Goal: Find specific page/section: Find specific page/section

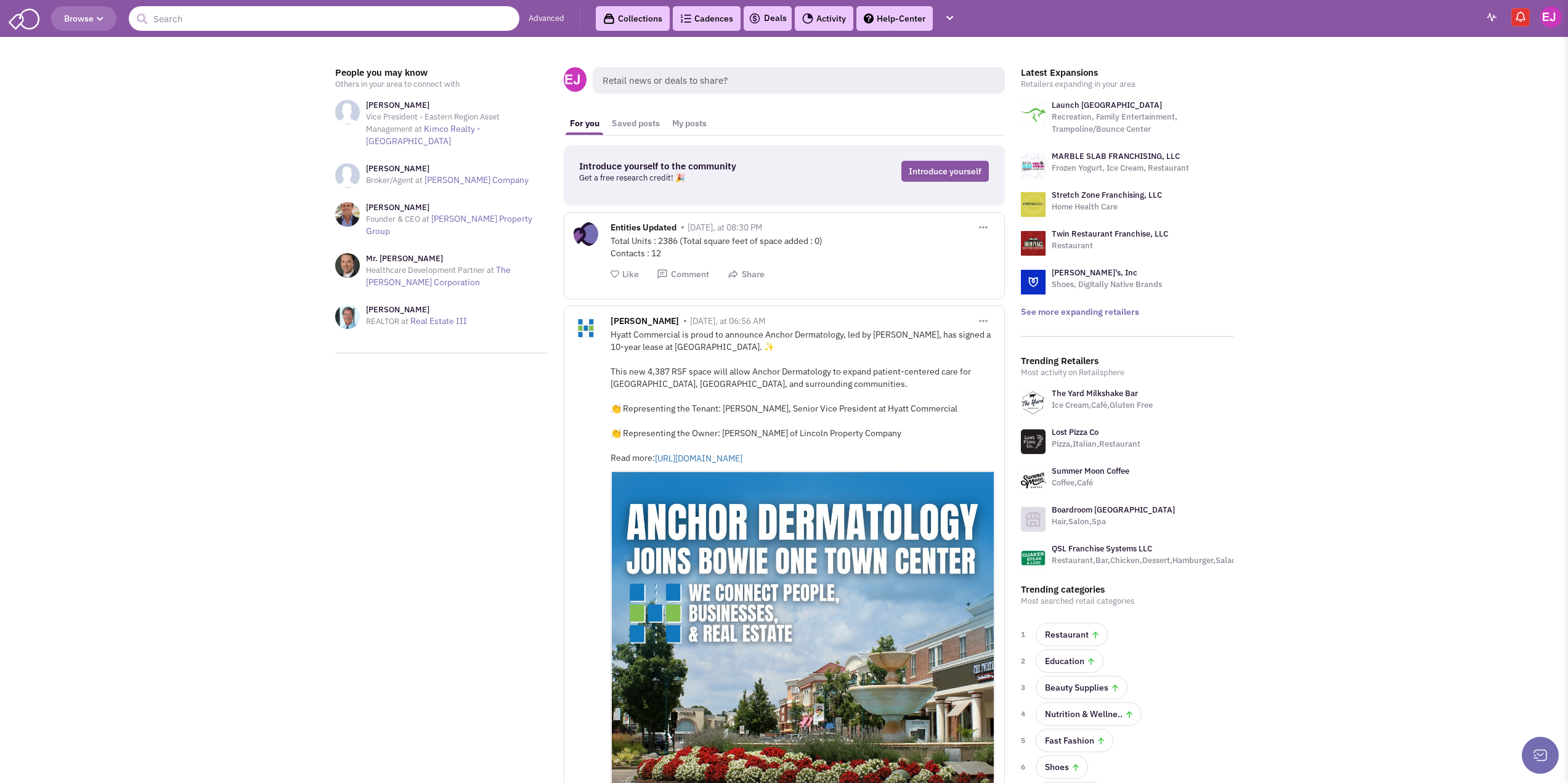
click at [293, 22] on input "text" at bounding box center [324, 18] width 391 height 24
type input "luka novak"
click at [132, 10] on button "submit" at bounding box center [141, 19] width 18 height 18
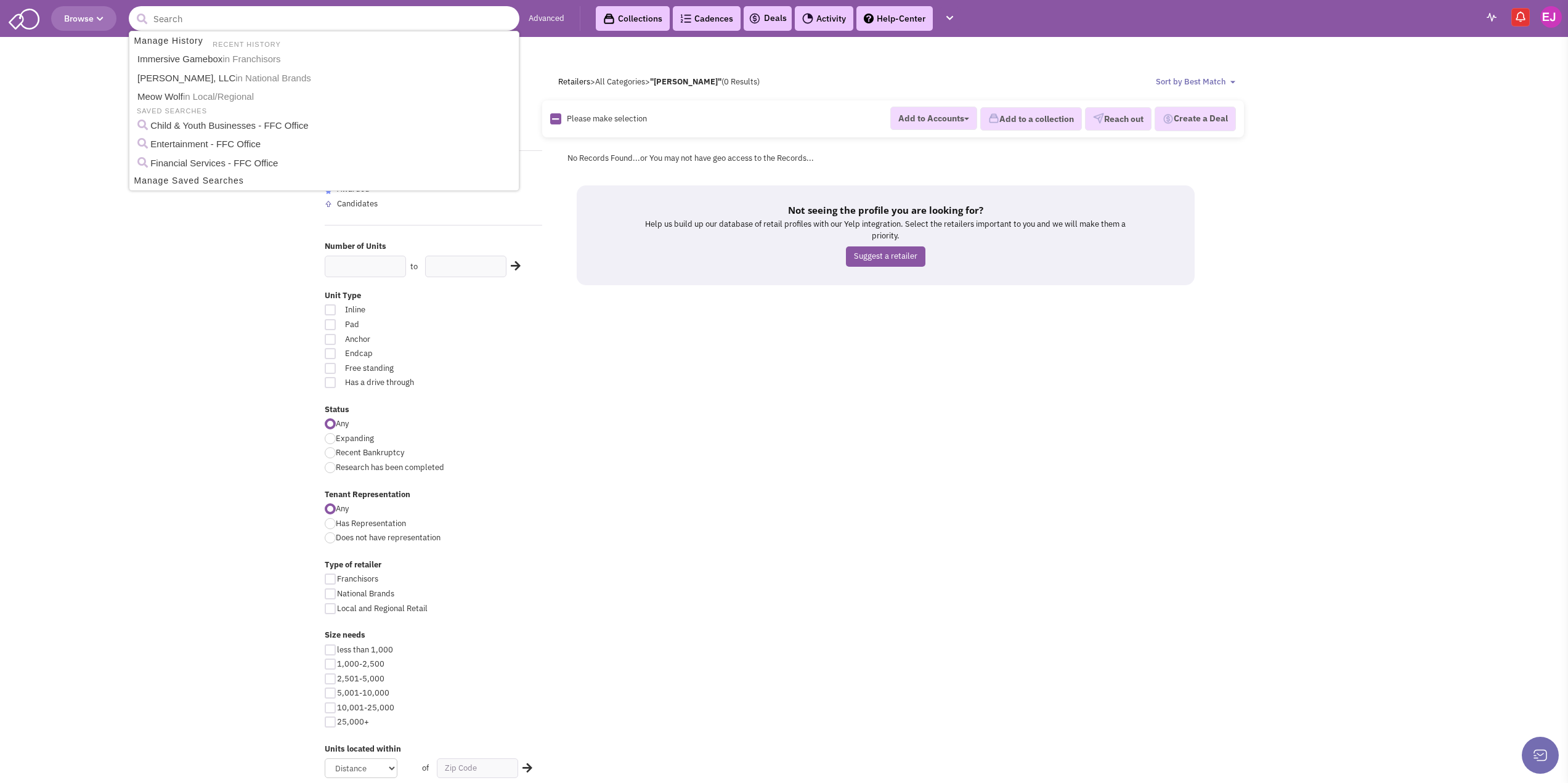
click at [293, 22] on input "text" at bounding box center [324, 18] width 391 height 24
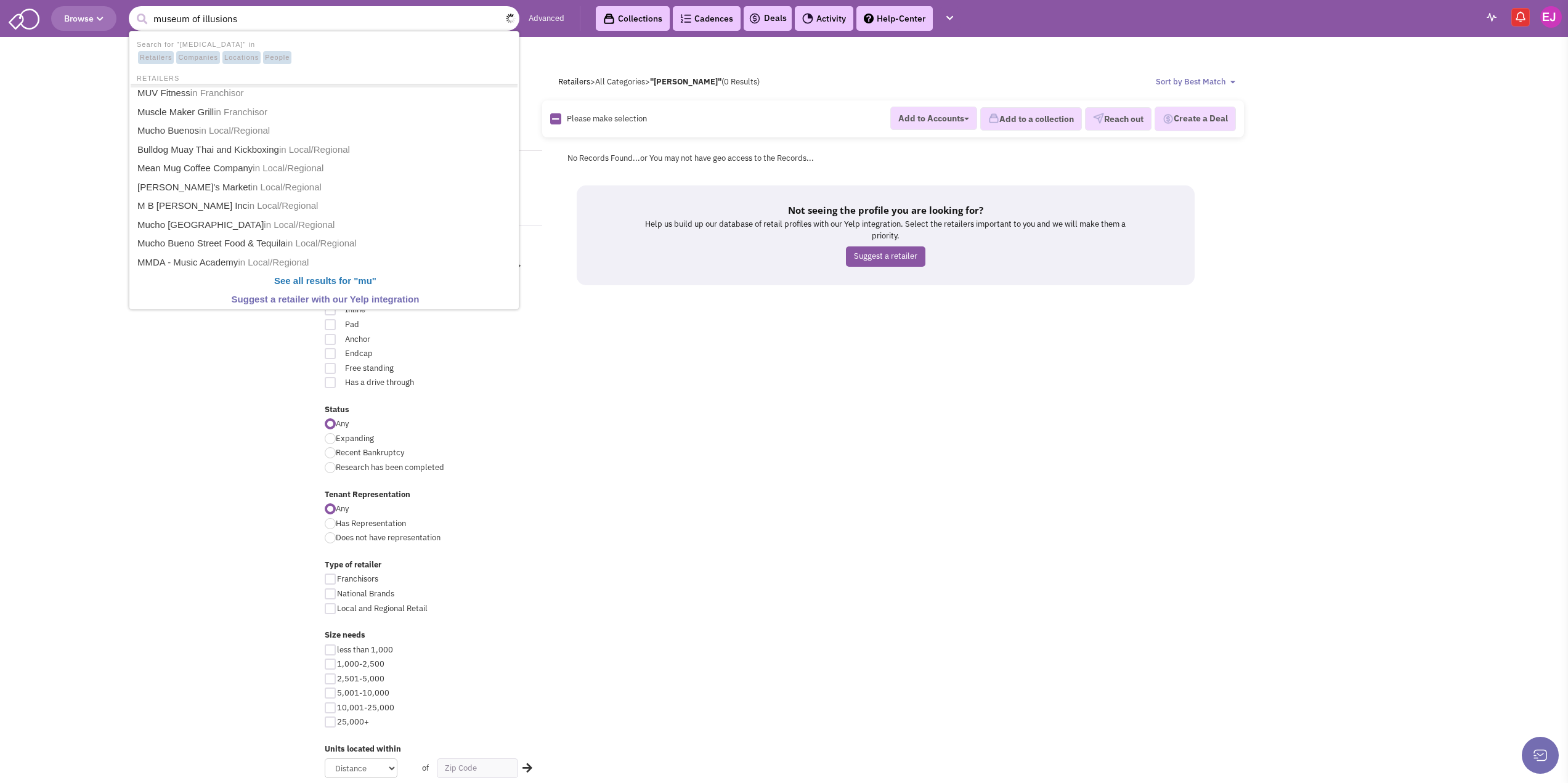
type input "museum of illusions"
click at [132, 10] on button "submit" at bounding box center [141, 19] width 18 height 18
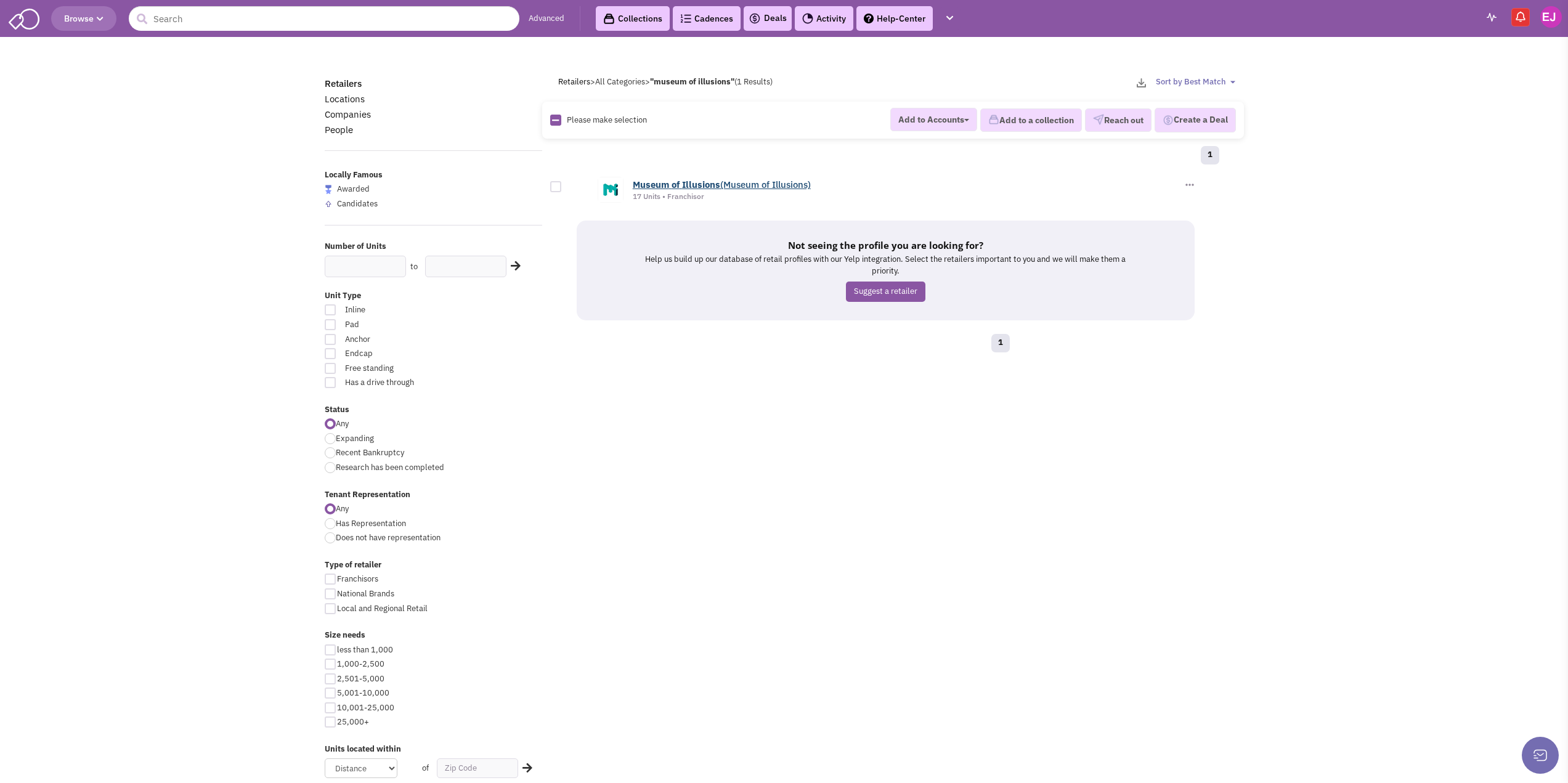
click at [666, 185] on b "Museum" at bounding box center [651, 184] width 36 height 12
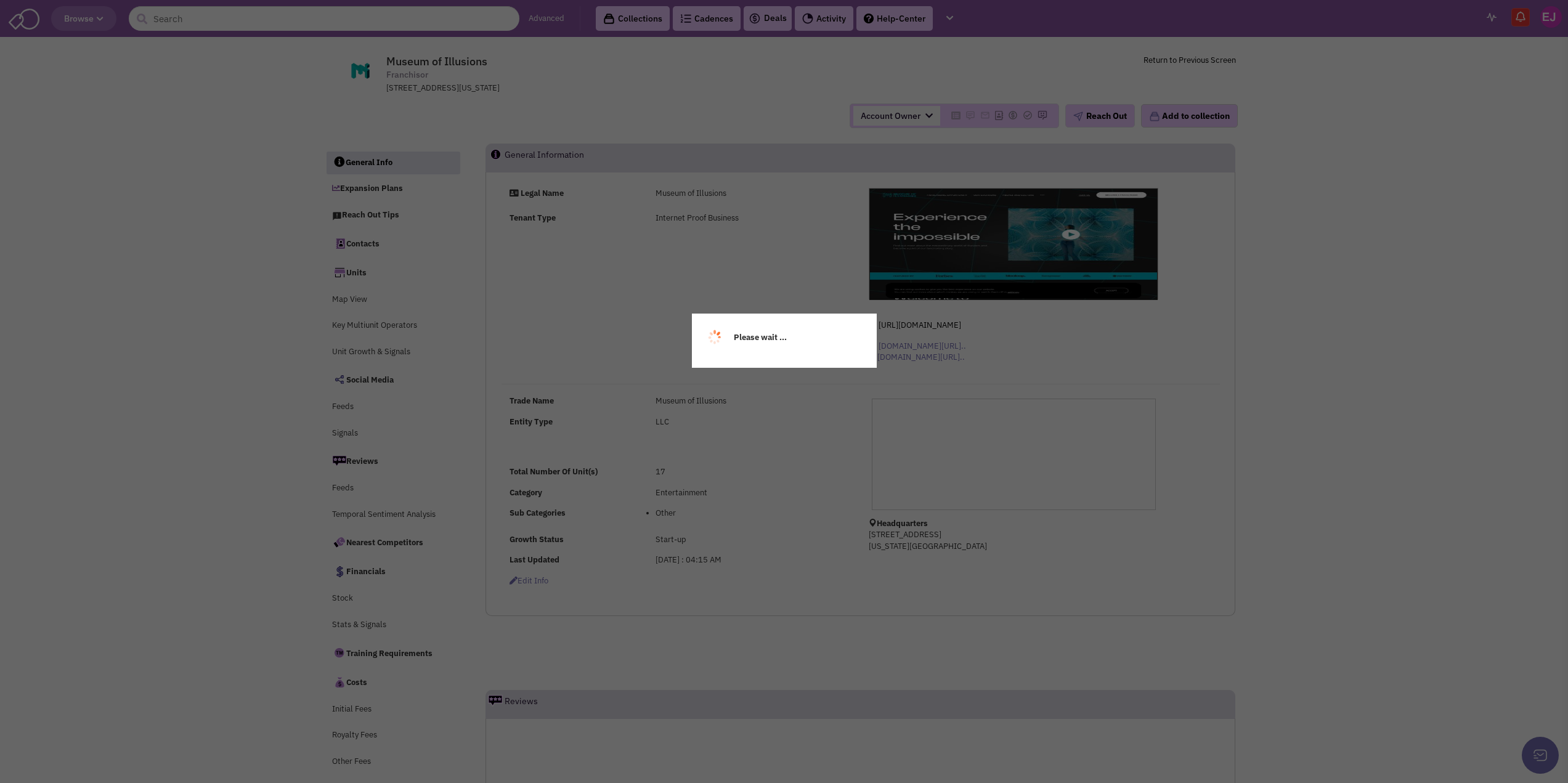
select select
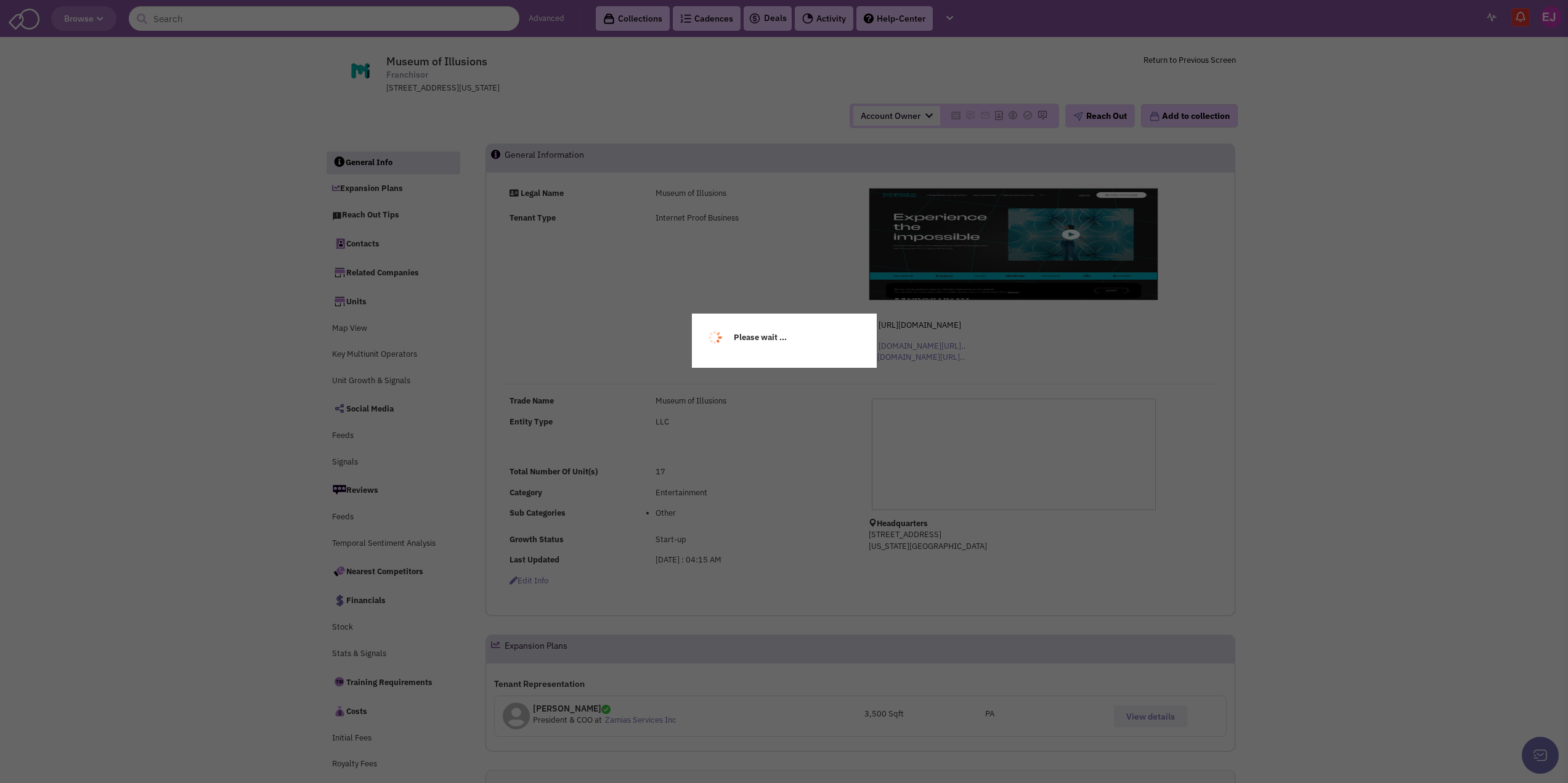
select select
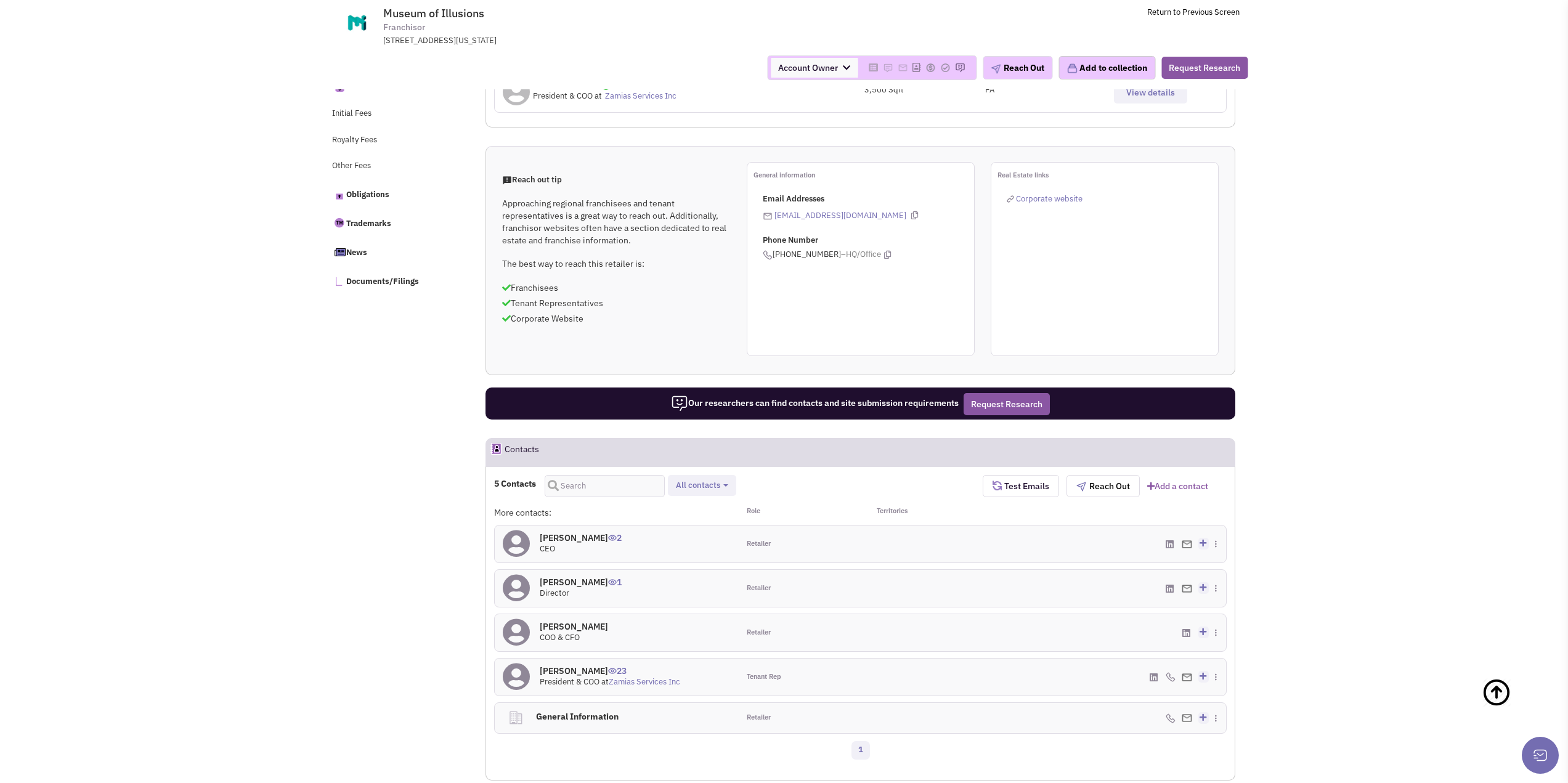
scroll to position [556, 0]
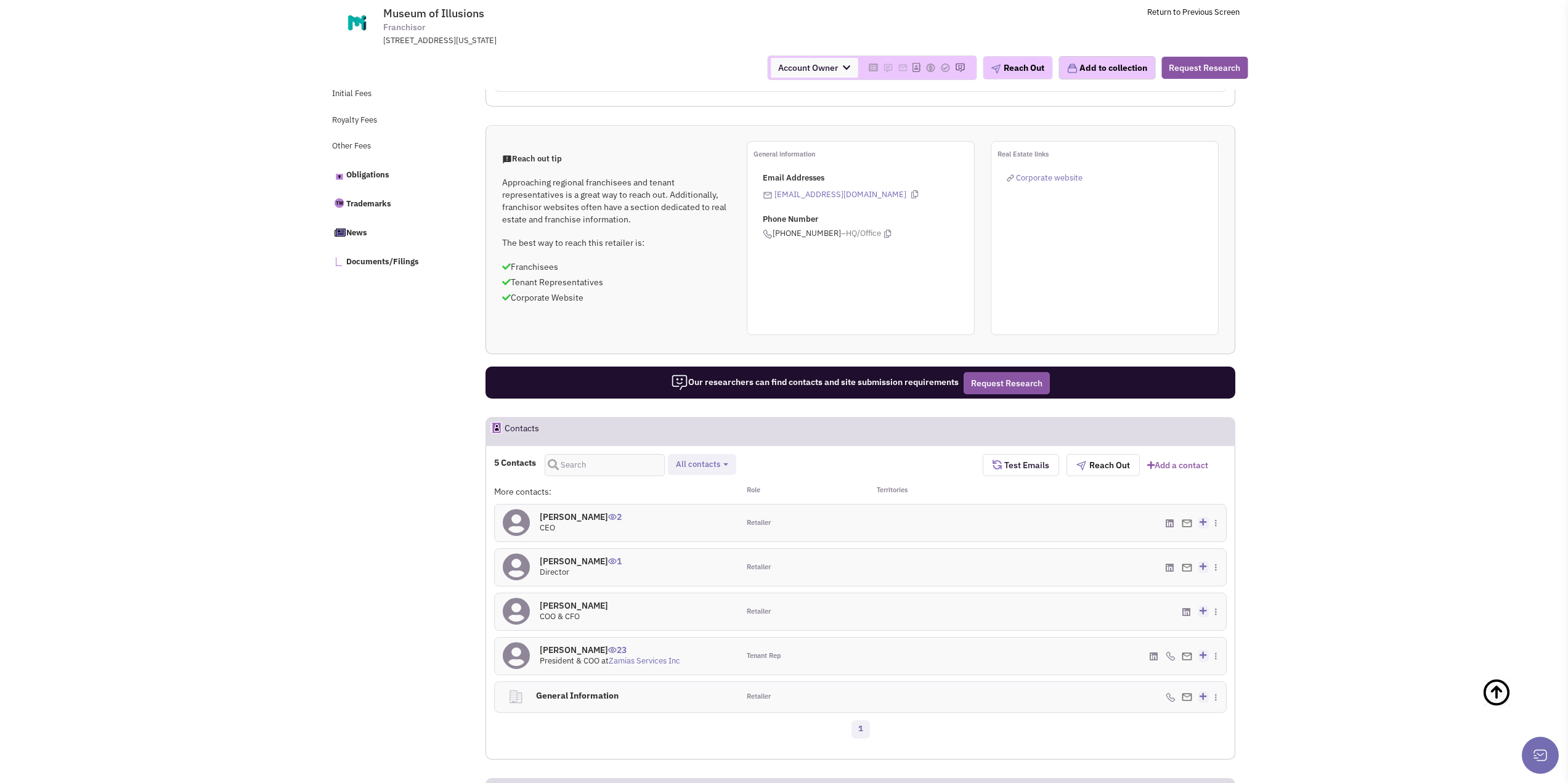
click at [1047, 176] on span "Corporate website" at bounding box center [1049, 177] width 66 height 10
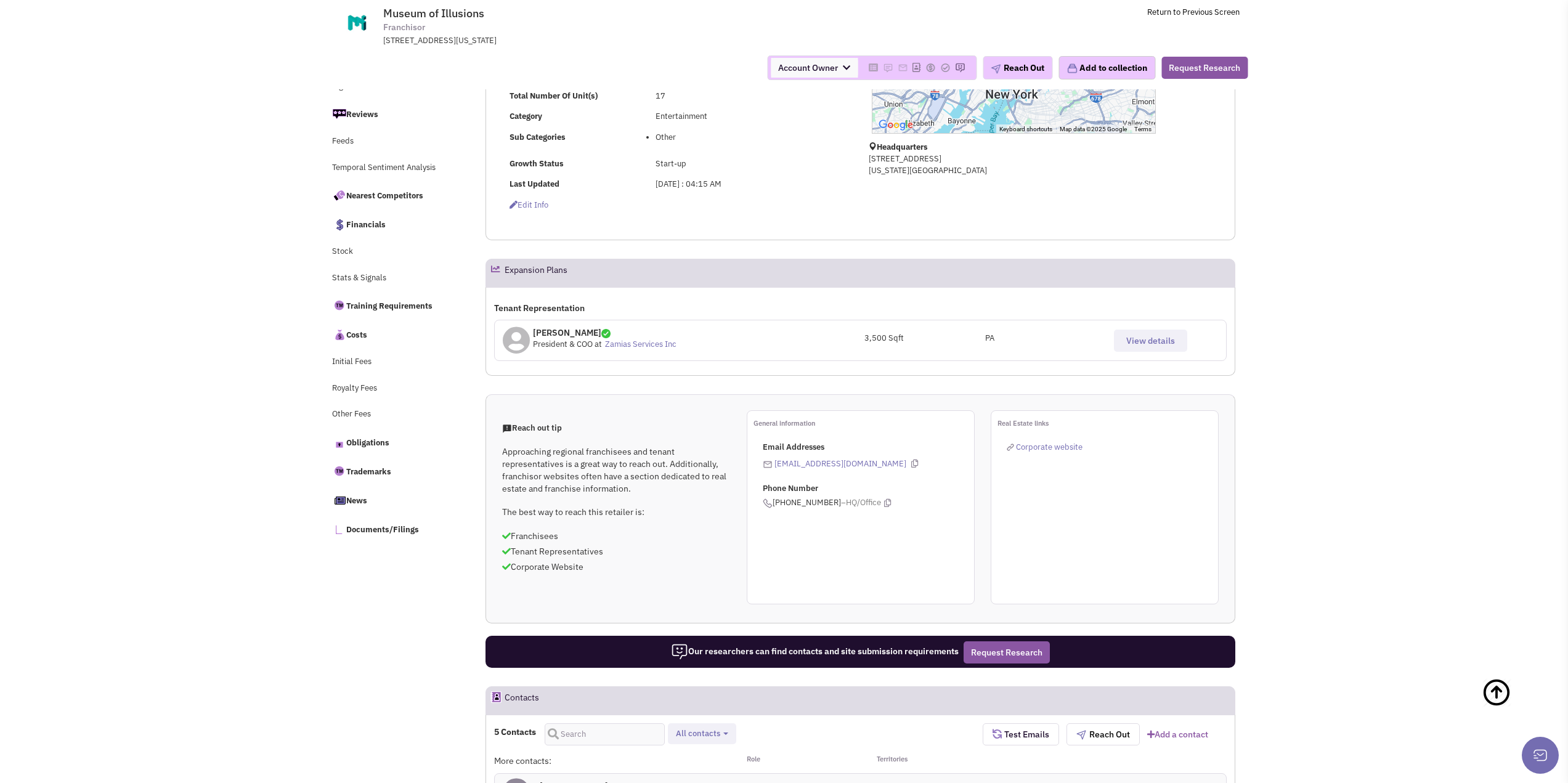
scroll to position [246, 0]
